Goal: Check status: Check status

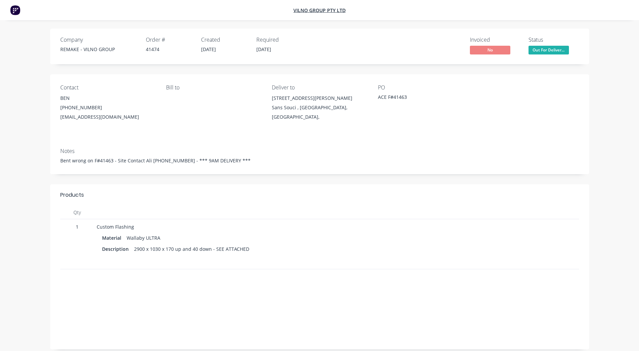
click at [538, 112] on div at bounding box center [530, 102] width 95 height 37
drag, startPoint x: 596, startPoint y: 76, endPoint x: 578, endPoint y: 71, distance: 17.8
click at [596, 76] on div "Company REMAKE - VILNO GROUP Order # 41474 Created 02/09/25 Required 03/09/25 I…" at bounding box center [319, 189] width 589 height 321
